Goal: Find specific page/section: Find specific page/section

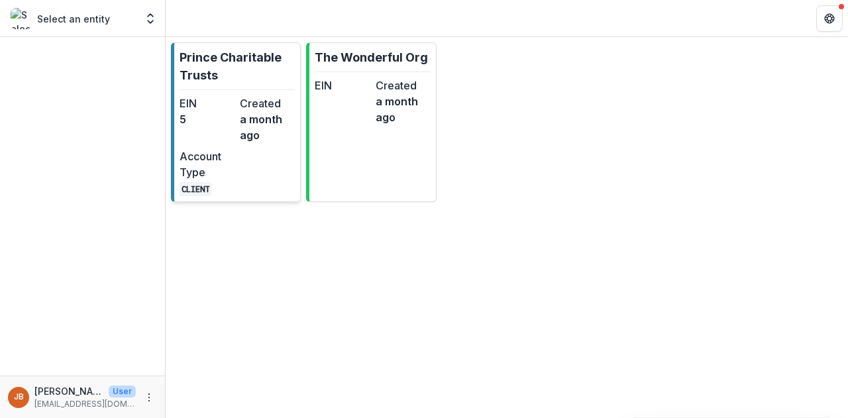
click at [221, 108] on dt "EIN" at bounding box center [207, 103] width 55 height 16
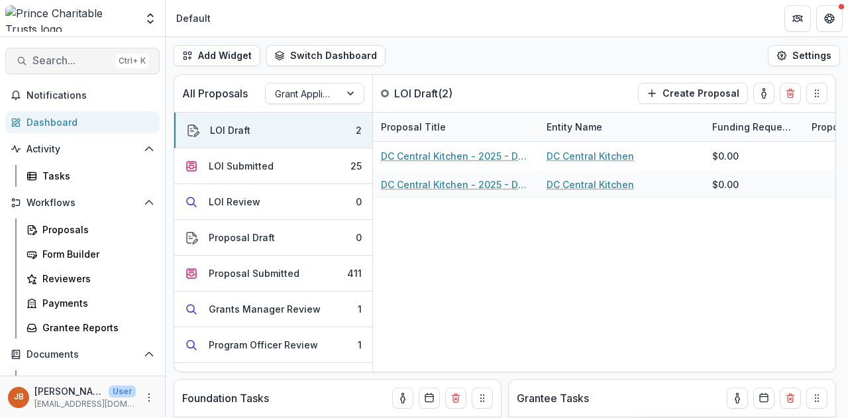
click at [69, 70] on button "Search... Ctrl + K" at bounding box center [82, 61] width 154 height 27
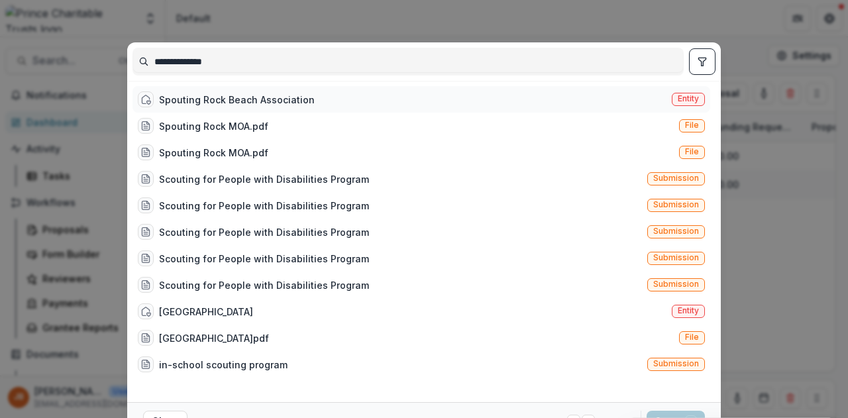
type input "**********"
click at [198, 88] on div "Spouting Rock Beach Association Entity" at bounding box center [422, 99] width 578 height 27
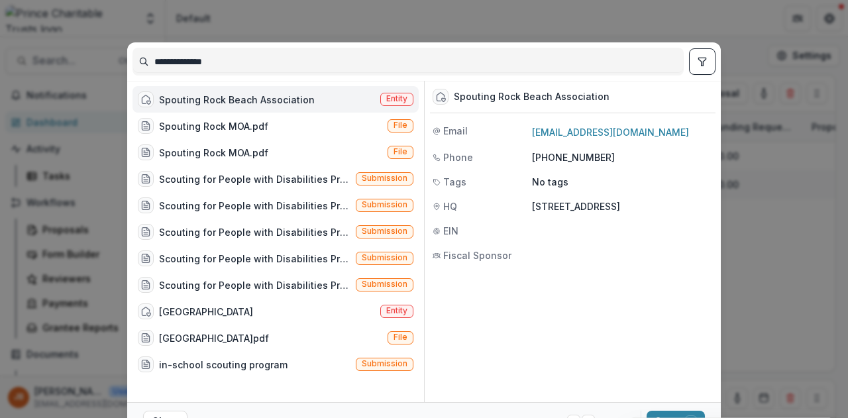
scroll to position [64, 0]
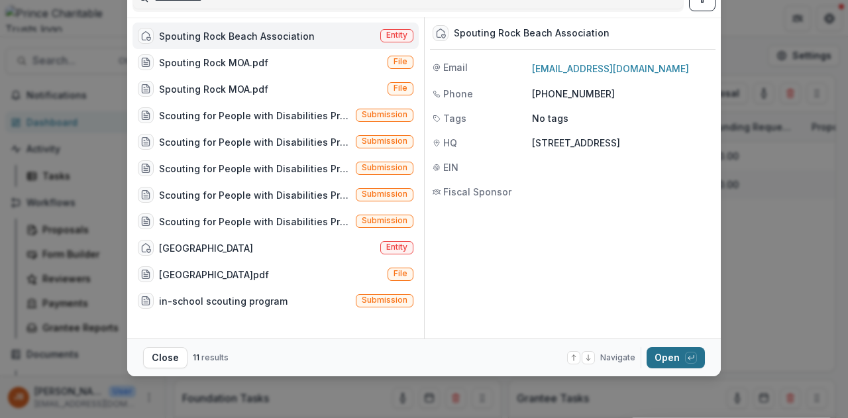
click at [667, 355] on button "Open with enter key" at bounding box center [676, 357] width 58 height 21
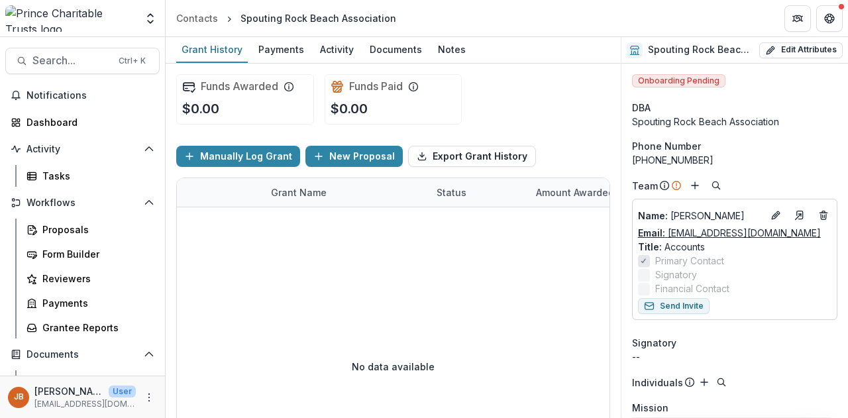
click at [709, 231] on link "Email: [EMAIL_ADDRESS][DOMAIN_NAME]" at bounding box center [729, 233] width 183 height 14
click at [218, 51] on div "Grant History" at bounding box center [212, 49] width 72 height 19
click at [282, 52] on div "Payments" at bounding box center [281, 49] width 56 height 19
